Goal: Task Accomplishment & Management: Manage account settings

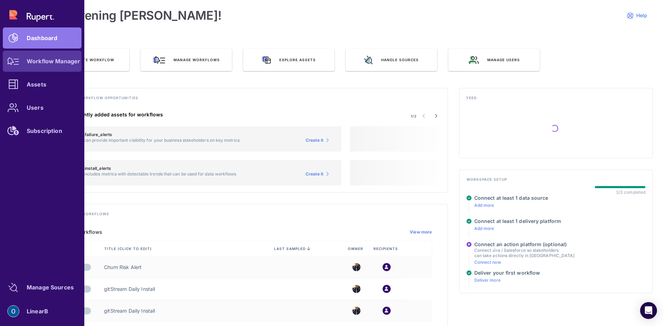
click at [53, 61] on div "Workflow Manager" at bounding box center [53, 61] width 53 height 4
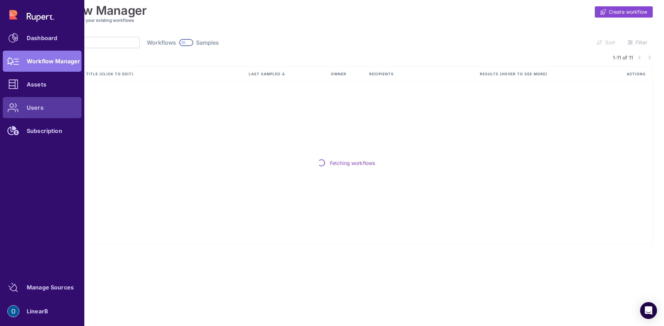
click at [11, 112] on div at bounding box center [13, 107] width 21 height 21
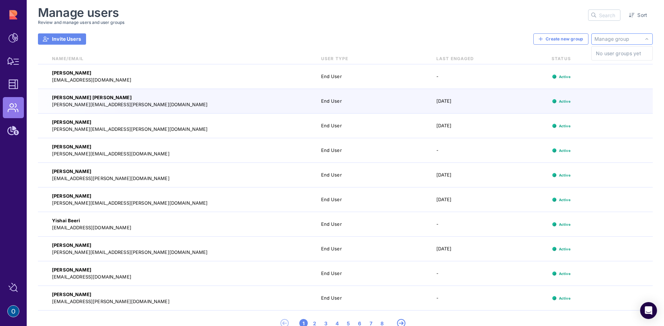
click at [607, 39] on input "text" at bounding box center [622, 38] width 55 height 7
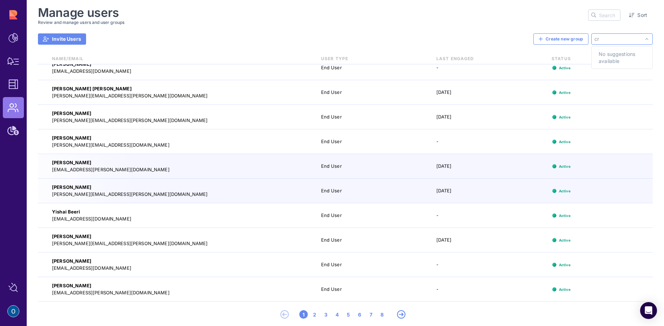
scroll to position [14, 0]
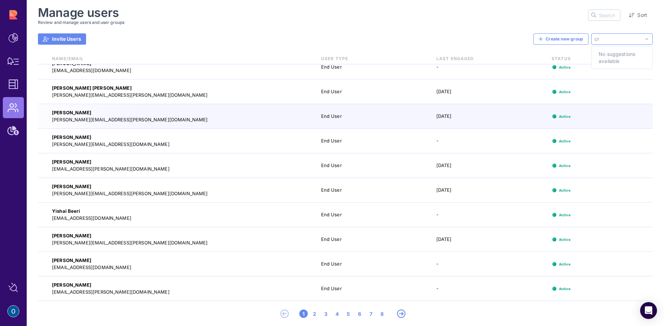
click at [618, 40] on input "cr" at bounding box center [622, 38] width 55 height 7
type input "c"
type input "yisha"
click at [595, 63] on span "No suggestions available" at bounding box center [622, 58] width 58 height 20
click at [454, 27] on div "Manage users Review and manage users and user groups Sort Invite Users Create n…" at bounding box center [345, 166] width 615 height 320
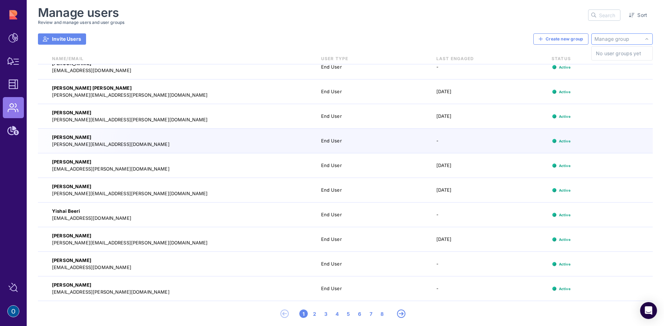
click at [647, 35] on div at bounding box center [647, 38] width 11 height 11
click at [626, 56] on span "No user groups yet" at bounding box center [618, 53] width 45 height 7
click at [549, 20] on div "Manage users Review and manage users and user groups Sort" at bounding box center [345, 15] width 615 height 19
click at [604, 17] on input "text" at bounding box center [609, 15] width 21 height 11
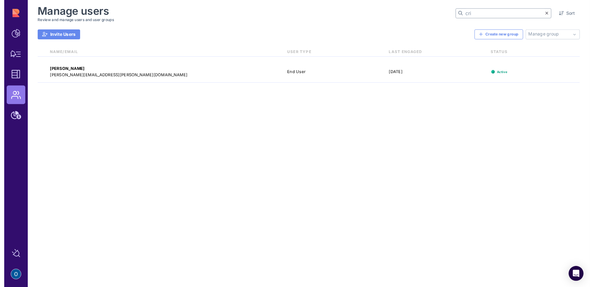
scroll to position [0, 0]
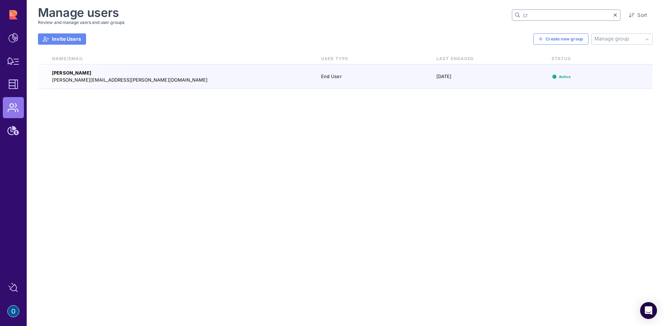
type input "cr"
click at [308, 80] on div "[PERSON_NAME] [PERSON_NAME][EMAIL_ADDRESS][PERSON_NAME][DOMAIN_NAME] End User […" at bounding box center [345, 76] width 615 height 25
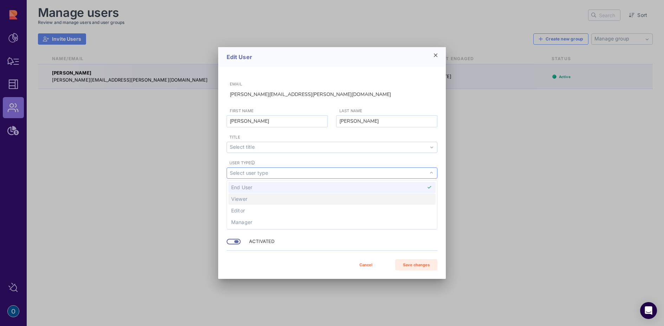
drag, startPoint x: 277, startPoint y: 211, endPoint x: 274, endPoint y: 203, distance: 8.1
click at [274, 203] on ul "End User Viewer Editor Manager Nothing found. List is empty." at bounding box center [332, 205] width 210 height 46
click at [296, 201] on span "Viewer" at bounding box center [331, 198] width 207 height 11
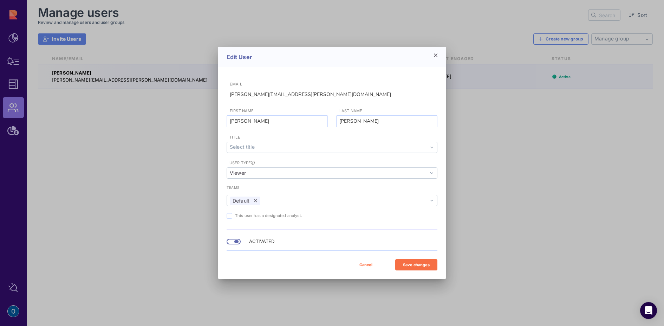
click at [411, 262] on div "Save changes" at bounding box center [416, 265] width 35 height 6
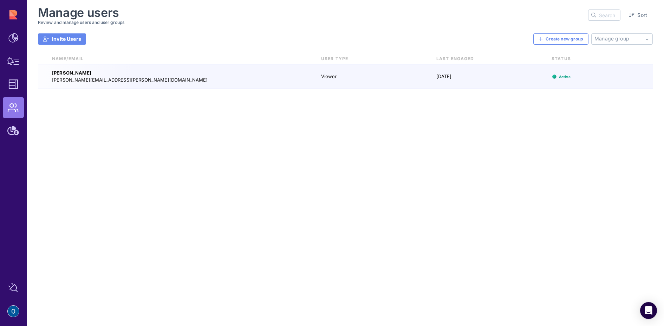
click at [406, 82] on div "[PERSON_NAME] [PERSON_NAME][EMAIL_ADDRESS][PERSON_NAME][DOMAIN_NAME] Viewer [DA…" at bounding box center [345, 76] width 615 height 25
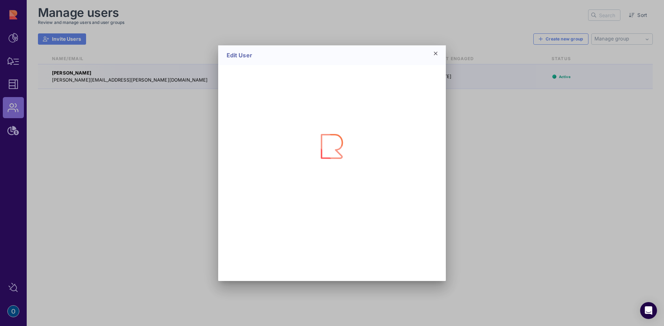
click at [436, 52] on icon at bounding box center [436, 54] width 4 height 6
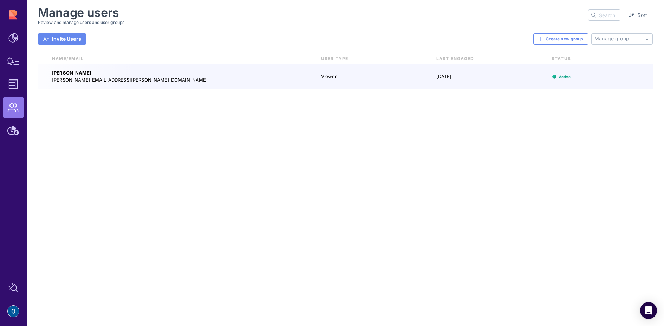
click at [177, 71] on div "[PERSON_NAME]" at bounding box center [179, 73] width 255 height 7
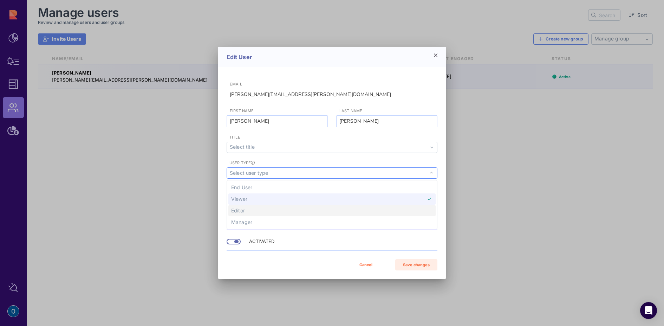
click at [275, 209] on span "Editor" at bounding box center [331, 210] width 207 height 11
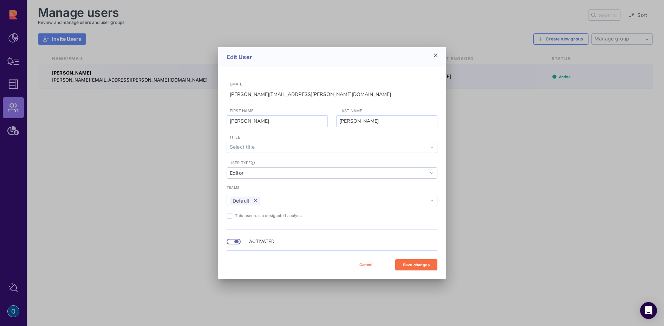
click at [413, 262] on div "Save changes" at bounding box center [416, 265] width 35 height 6
